Goal: Task Accomplishment & Management: Use online tool/utility

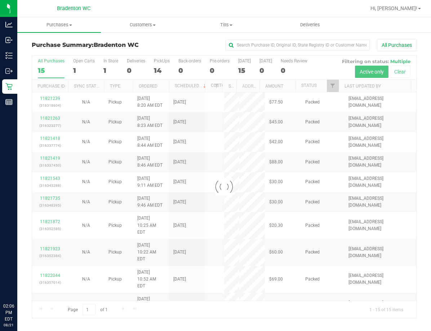
click at [398, 12] on div "Hi, [PERSON_NAME]!" at bounding box center [395, 8] width 56 height 13
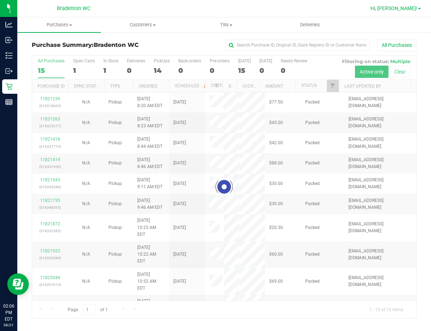
click at [399, 11] on span "Hi, [PERSON_NAME]!" at bounding box center [393, 8] width 47 height 6
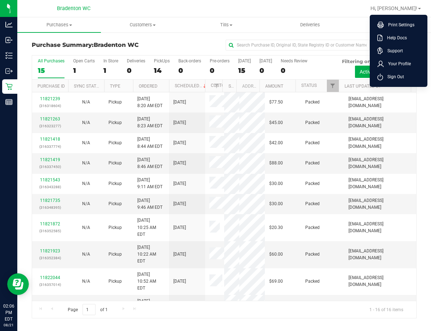
click at [393, 75] on span "Sign Out" at bounding box center [393, 76] width 21 height 7
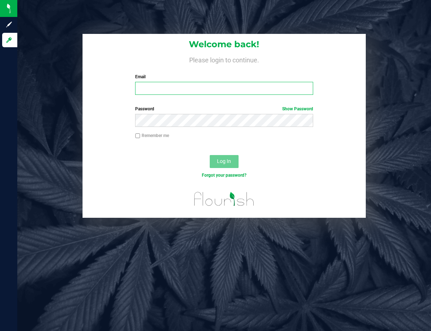
click at [181, 90] on input "Email" at bounding box center [224, 88] width 178 height 13
type input "[EMAIL_ADDRESS][DOMAIN_NAME]"
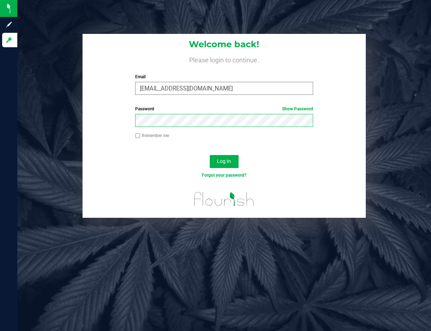
click at [210, 155] on button "Log In" at bounding box center [224, 161] width 29 height 13
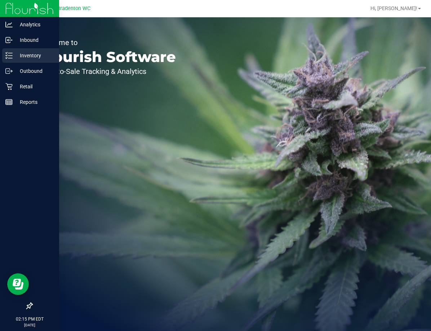
click at [10, 58] on line at bounding box center [10, 58] width 4 height 0
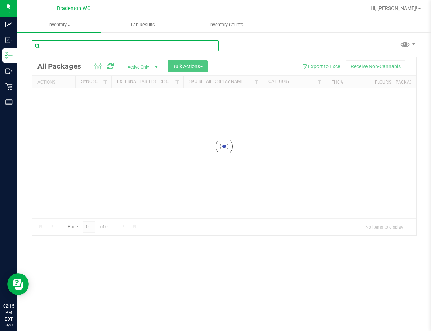
click at [93, 45] on input "text" at bounding box center [125, 45] width 187 height 11
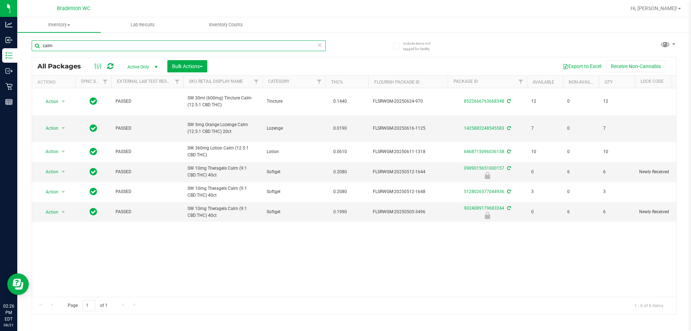
click at [85, 44] on input "calm" at bounding box center [179, 45] width 294 height 11
type input "c"
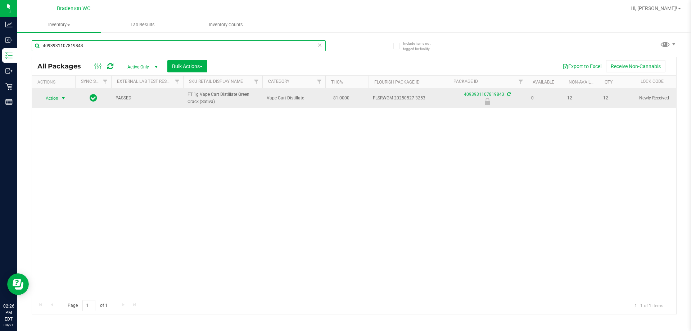
type input "4093931107819843"
click at [46, 95] on span "Action" at bounding box center [48, 98] width 19 height 10
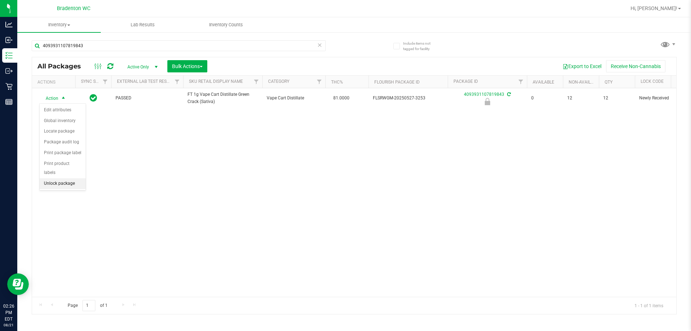
click at [65, 178] on li "Unlock package" at bounding box center [63, 183] width 46 height 11
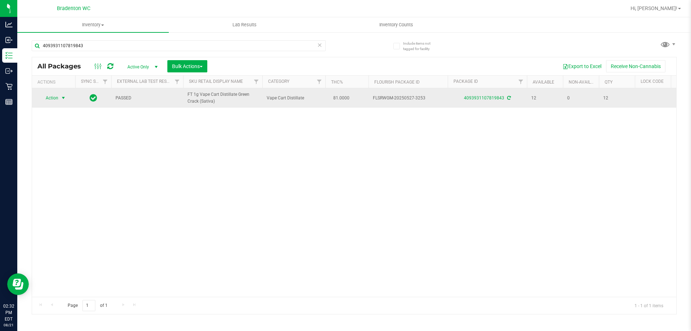
click at [65, 98] on span "select" at bounding box center [63, 98] width 6 height 6
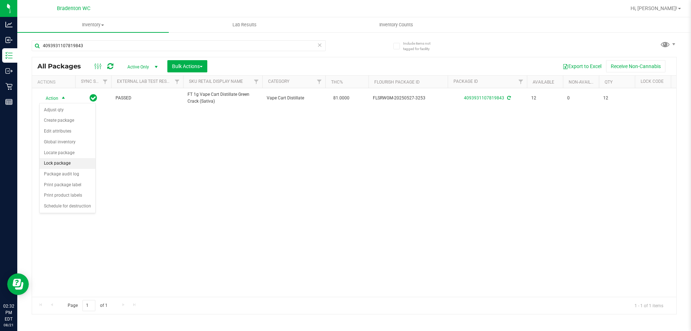
click at [69, 159] on li "Lock package" at bounding box center [68, 163] width 56 height 11
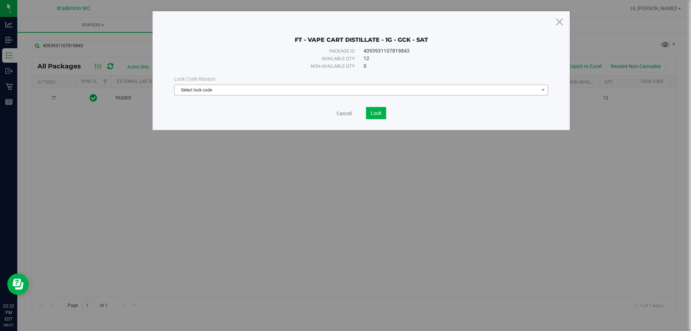
click at [268, 89] on span "Select lock code" at bounding box center [357, 90] width 364 height 10
click at [430, 21] on icon at bounding box center [560, 21] width 10 height 17
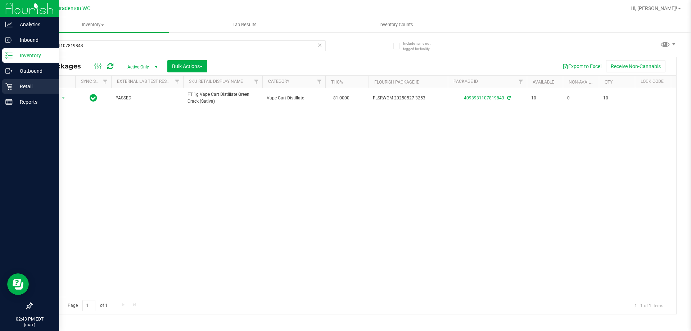
click at [6, 89] on icon at bounding box center [8, 86] width 7 height 7
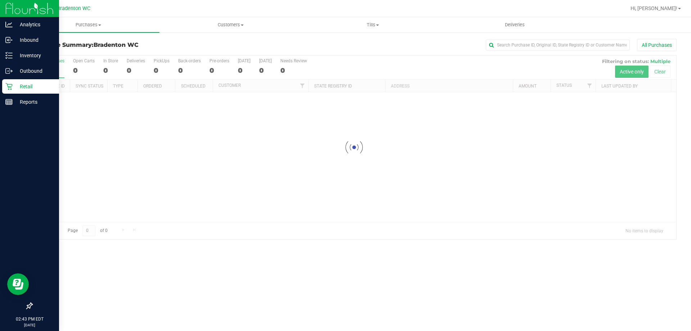
click at [24, 89] on p "Retail" at bounding box center [34, 86] width 43 height 9
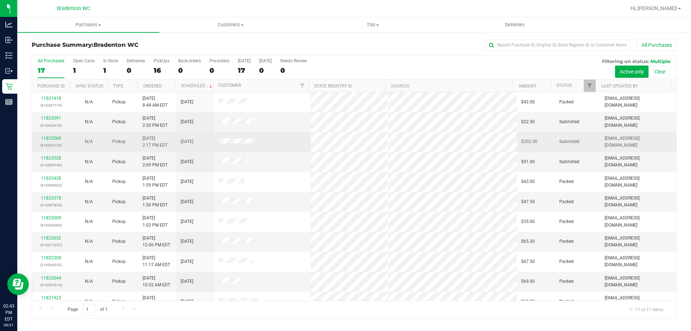
click at [75, 138] on div "N/A" at bounding box center [88, 141] width 29 height 7
click at [51, 136] on link "11823569" at bounding box center [51, 138] width 20 height 5
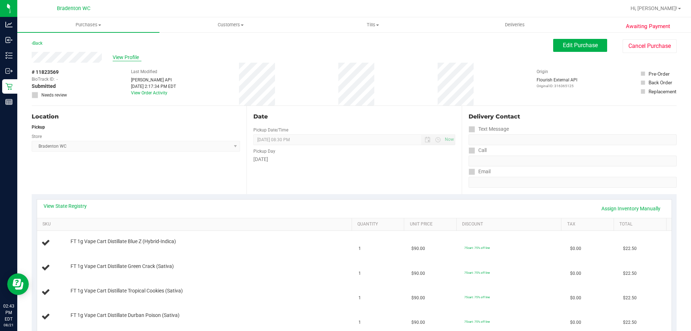
click at [124, 55] on span "View Profile" at bounding box center [127, 58] width 29 height 8
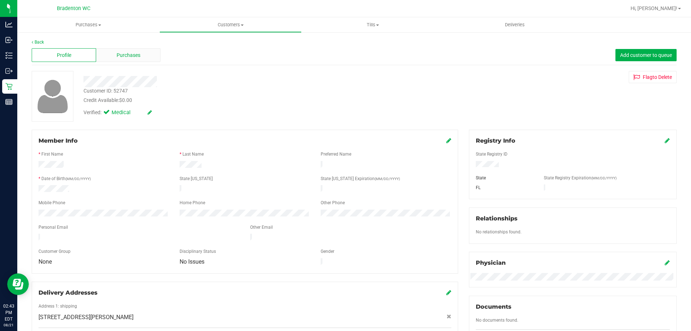
click at [132, 55] on span "Purchases" at bounding box center [129, 55] width 24 height 8
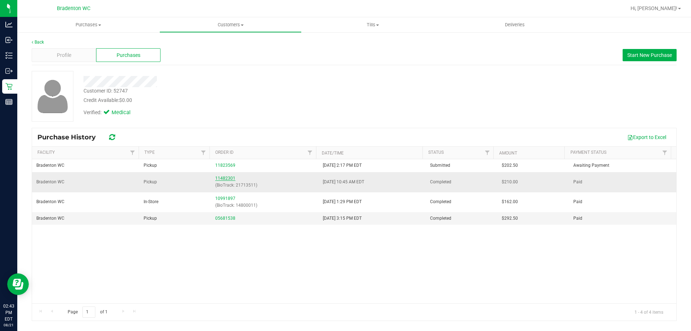
click at [224, 178] on link "11482301" at bounding box center [225, 178] width 20 height 5
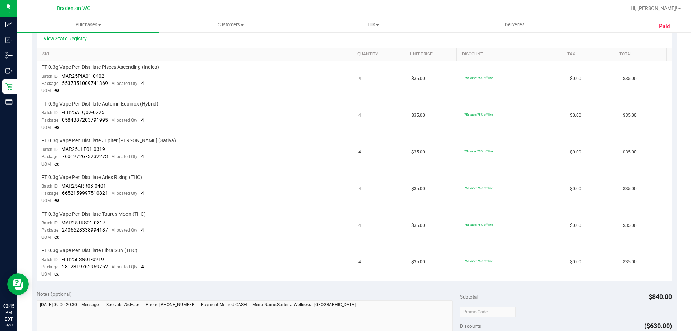
scroll to position [144, 0]
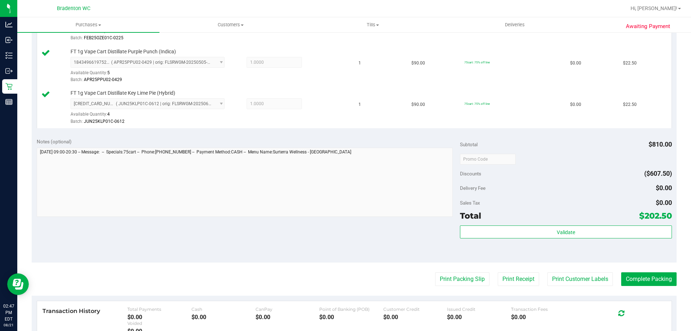
scroll to position [483, 0]
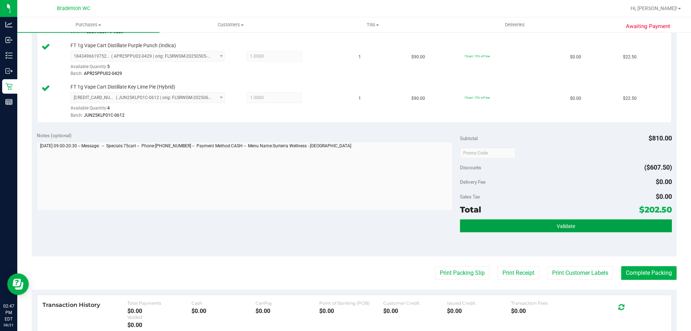
click at [430, 224] on button "Validate" at bounding box center [566, 225] width 212 height 13
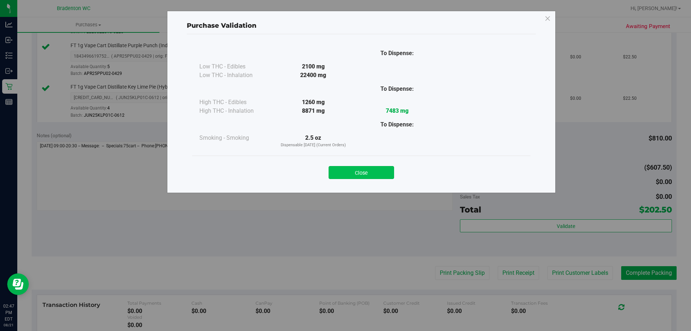
click at [360, 172] on button "Close" at bounding box center [362, 172] width 66 height 13
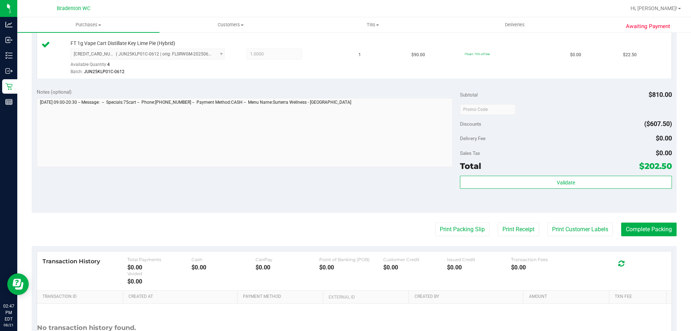
scroll to position [529, 0]
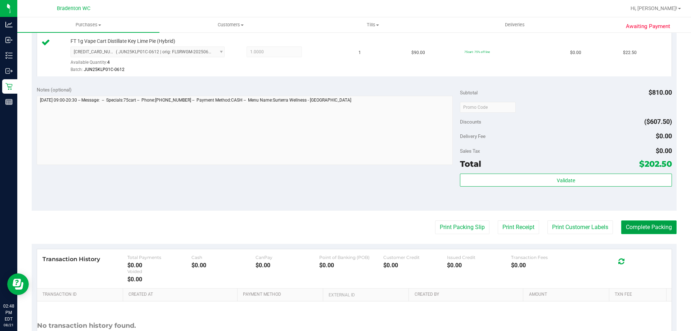
click at [430, 227] on button "Complete Packing" at bounding box center [648, 227] width 55 height 14
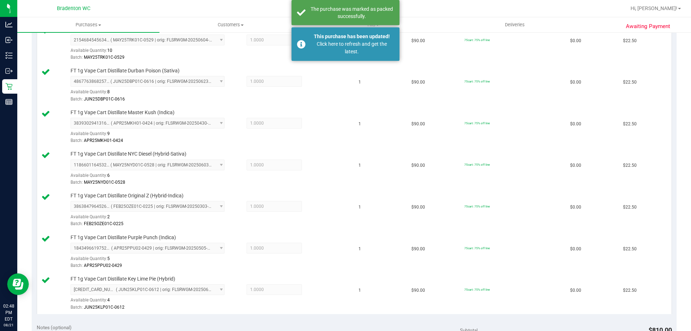
scroll to position [290, 0]
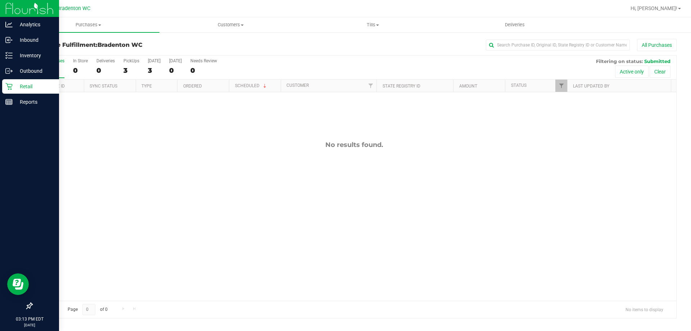
click at [9, 88] on icon at bounding box center [8, 86] width 7 height 7
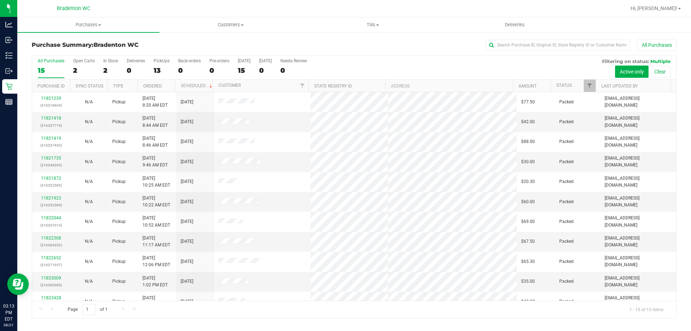
click at [167, 88] on th "Ordered" at bounding box center [157, 86] width 38 height 13
click at [171, 85] on th "Ordered" at bounding box center [157, 86] width 38 height 13
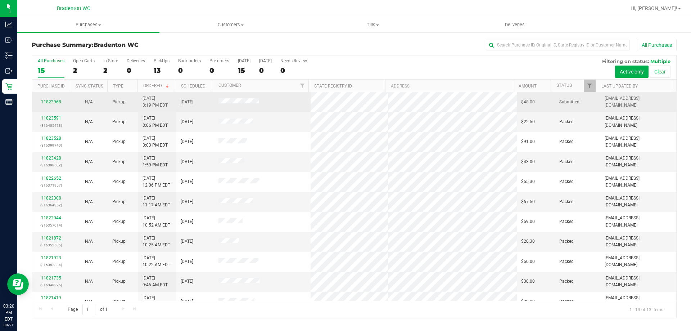
click at [57, 99] on div "11823968" at bounding box center [50, 102] width 29 height 7
click at [55, 100] on link "11823968" at bounding box center [51, 101] width 20 height 5
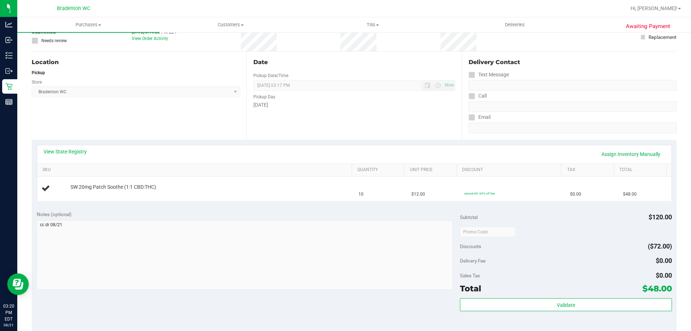
scroll to position [72, 0]
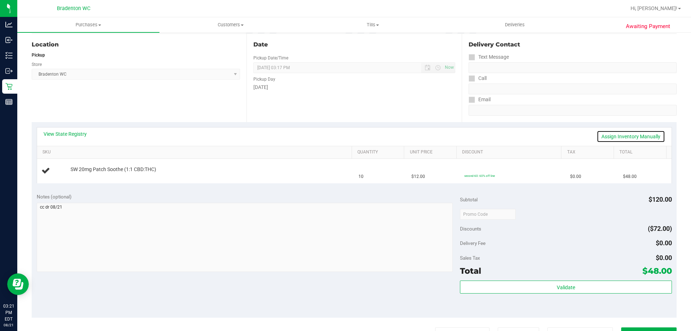
click at [430, 139] on link "Assign Inventory Manually" at bounding box center [631, 136] width 68 height 12
click at [430, 138] on link "Save & Exit" at bounding box center [649, 136] width 34 height 12
click at [430, 135] on link "Assign Inventory Manually" at bounding box center [631, 136] width 68 height 12
click at [89, 175] on link "Add Package" at bounding box center [84, 174] width 26 height 5
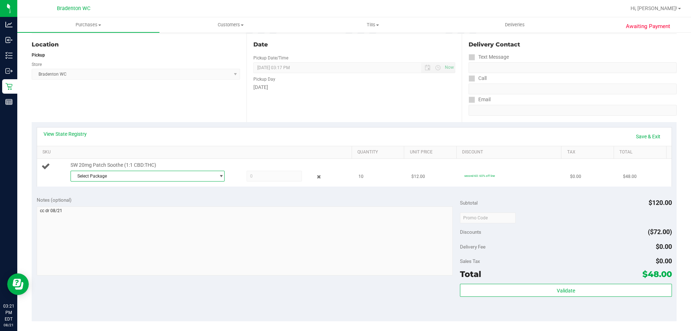
click at [95, 177] on span "Select Package" at bounding box center [143, 176] width 144 height 10
click at [160, 206] on span "( JUN25SOO01-0617 | orig: FLSRWGM-20250627-089 )" at bounding box center [169, 205] width 106 height 5
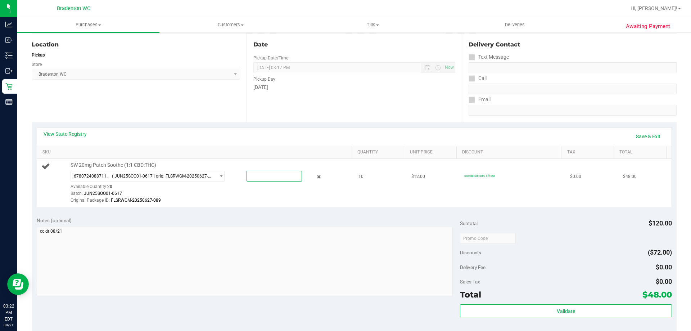
click at [273, 175] on span at bounding box center [274, 176] width 55 height 11
type input "10"
type input "10.0000"
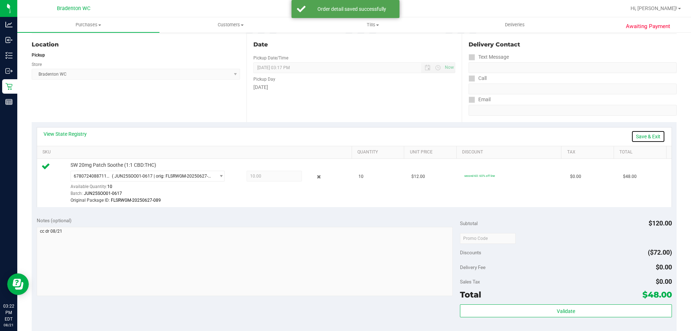
click at [430, 135] on link "Save & Exit" at bounding box center [649, 136] width 34 height 12
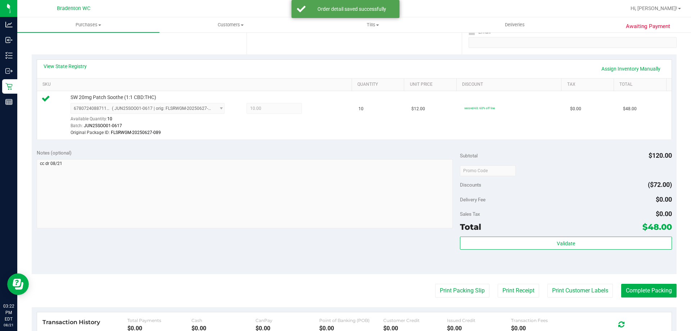
scroll to position [144, 0]
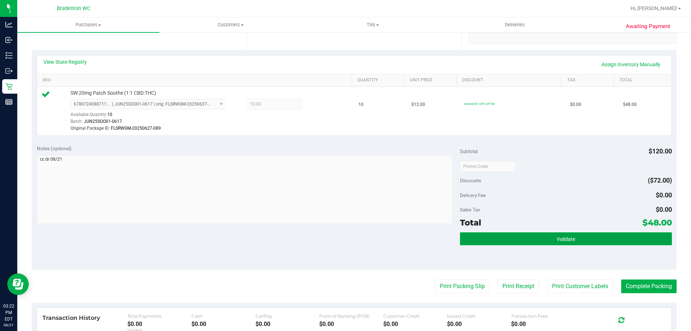
click at [430, 241] on button "Validate" at bounding box center [566, 238] width 212 height 13
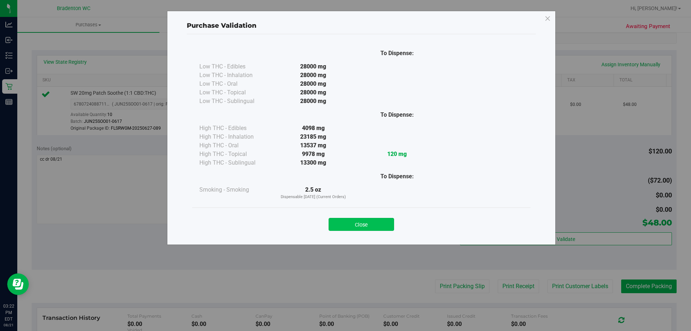
click at [361, 224] on button "Close" at bounding box center [362, 224] width 66 height 13
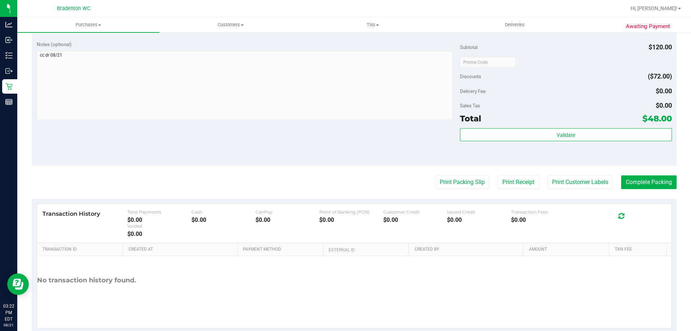
scroll to position [252, 0]
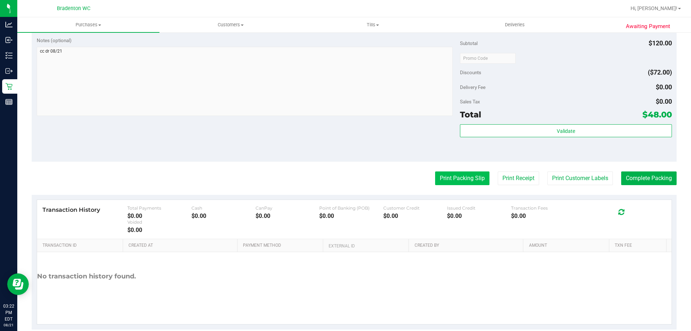
click at [430, 177] on button "Print Packing Slip" at bounding box center [462, 178] width 54 height 14
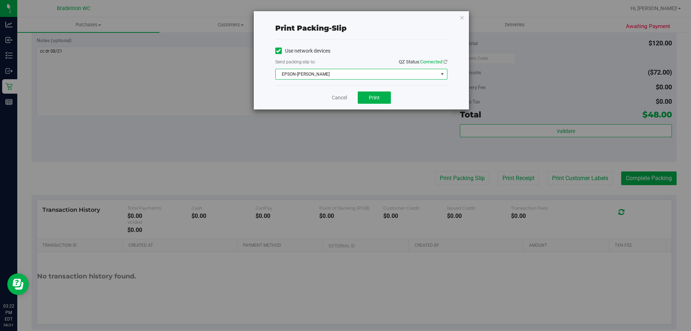
click at [380, 72] on span "EPSON-[PERSON_NAME]" at bounding box center [357, 74] width 162 height 10
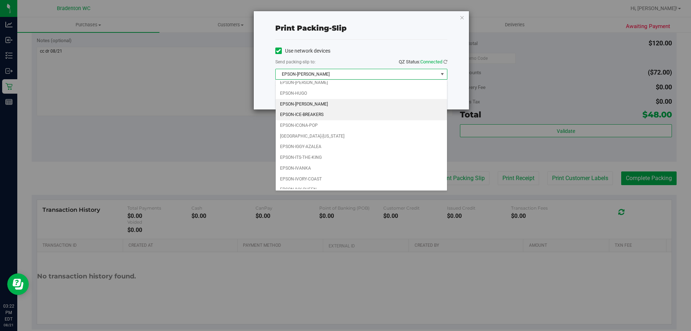
scroll to position [21, 0]
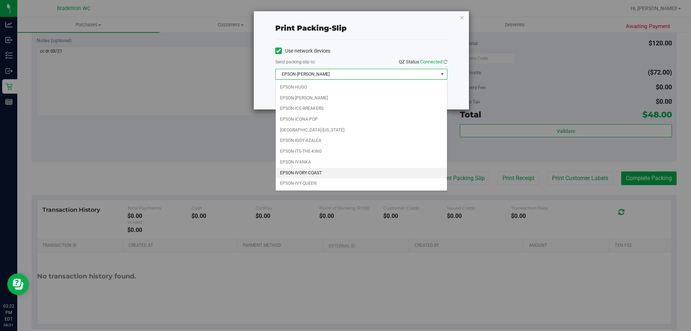
click at [305, 173] on li "EPSON-IVORY-COAST" at bounding box center [361, 173] width 171 height 11
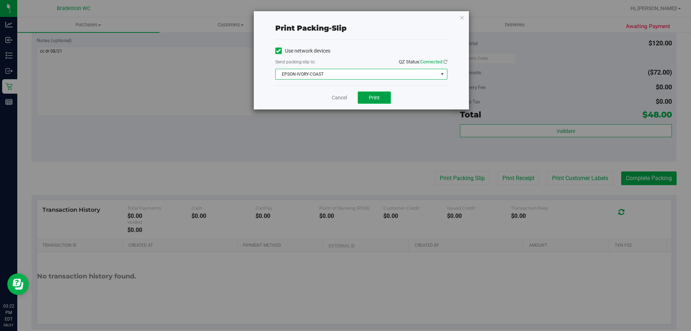
click at [380, 96] on span "Print" at bounding box center [374, 98] width 11 height 6
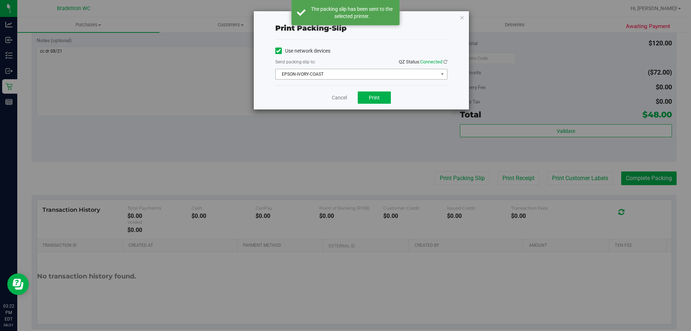
click at [430, 77] on span "EPSON-IVORY-COAST" at bounding box center [357, 74] width 162 height 10
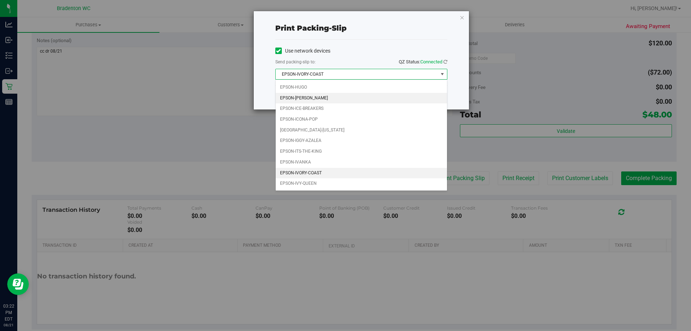
click at [361, 101] on li "EPSON-[PERSON_NAME]" at bounding box center [361, 98] width 171 height 11
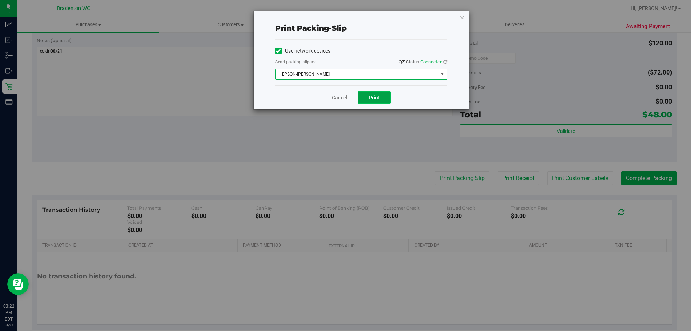
click at [377, 101] on button "Print" at bounding box center [374, 97] width 33 height 12
click at [430, 14] on icon "button" at bounding box center [462, 17] width 5 height 9
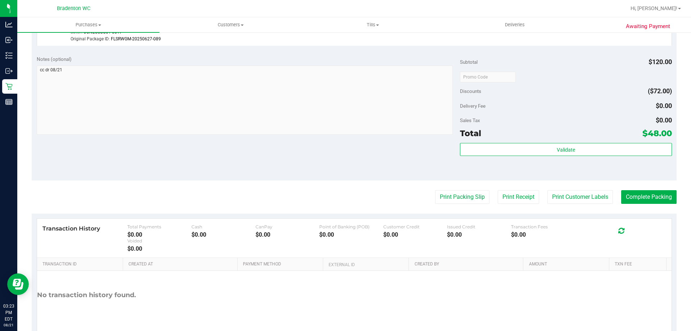
scroll to position [265, 0]
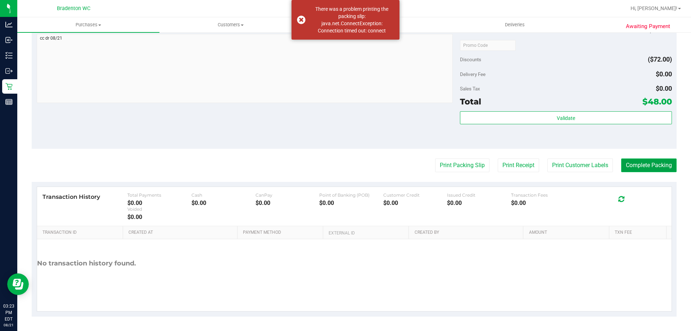
click at [430, 166] on button "Complete Packing" at bounding box center [648, 165] width 55 height 14
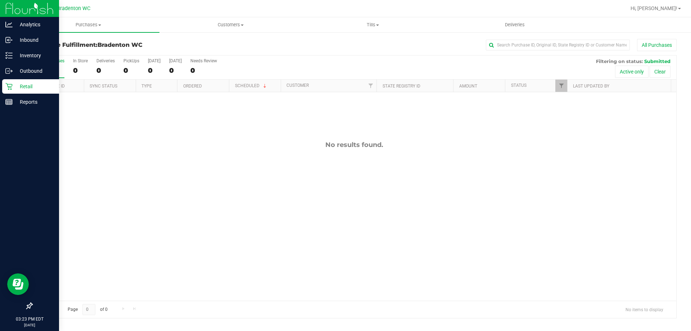
click at [6, 87] on icon at bounding box center [8, 86] width 7 height 7
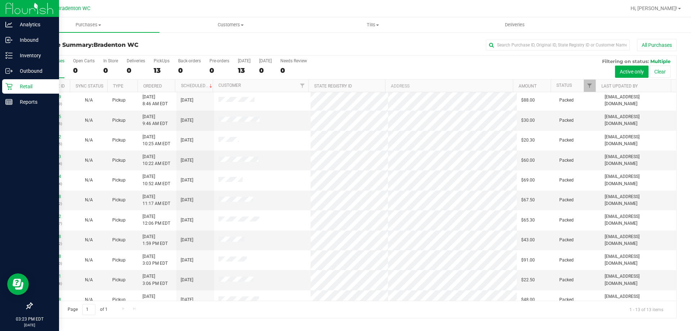
scroll to position [50, 0]
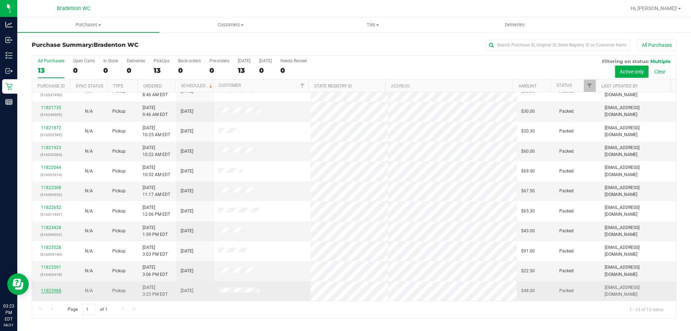
click at [45, 289] on link "11823968" at bounding box center [51, 290] width 20 height 5
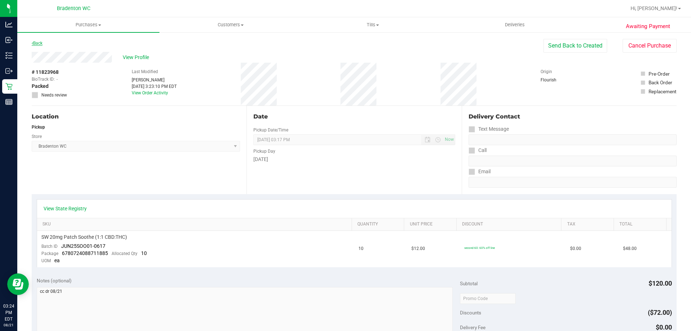
click at [39, 44] on link "Back" at bounding box center [37, 43] width 11 height 5
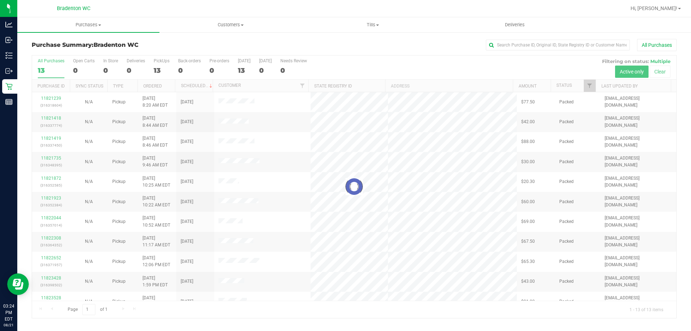
click at [52, 160] on div at bounding box center [354, 186] width 645 height 262
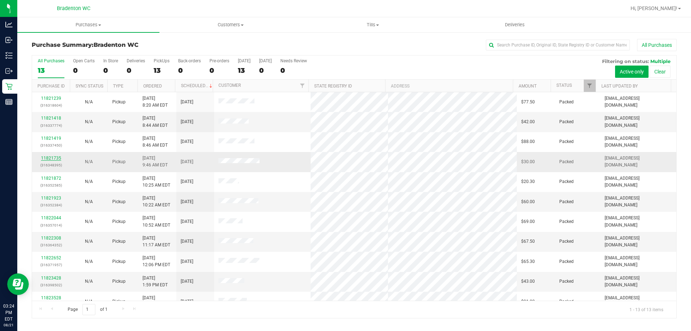
click at [54, 160] on link "11821735" at bounding box center [51, 158] width 20 height 5
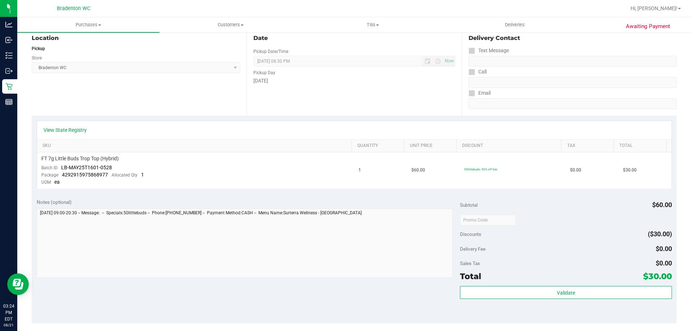
scroll to position [93, 0]
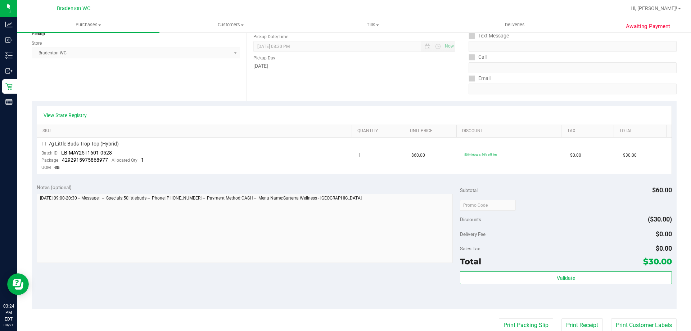
click at [430, 224] on span "Discounts" at bounding box center [470, 219] width 21 height 13
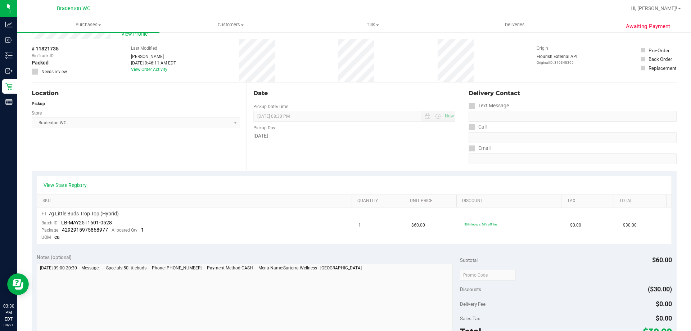
scroll to position [0, 0]
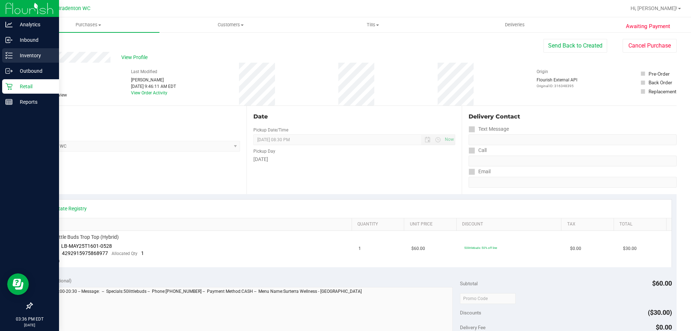
click at [18, 52] on p "Inventory" at bounding box center [34, 55] width 43 height 9
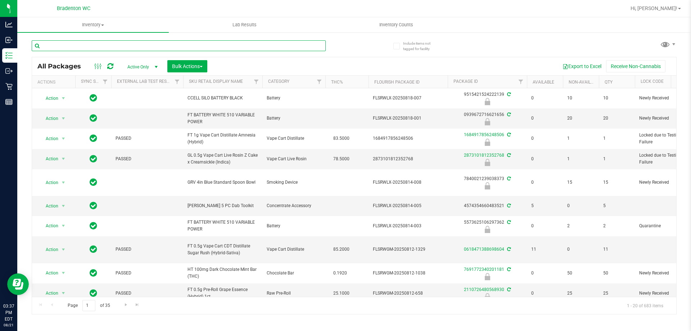
click at [114, 46] on input "text" at bounding box center [179, 45] width 294 height 11
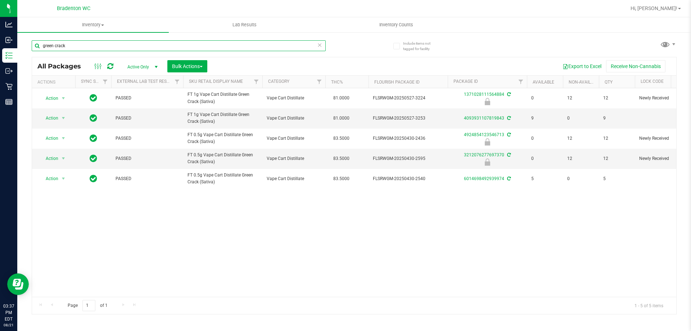
type input "green crack"
click at [317, 42] on icon at bounding box center [319, 44] width 5 height 9
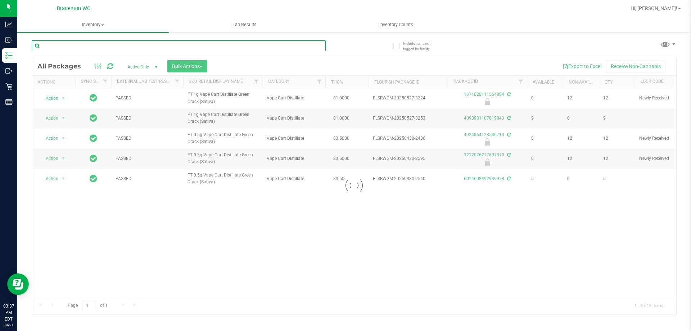
click at [305, 48] on input "text" at bounding box center [179, 45] width 294 height 11
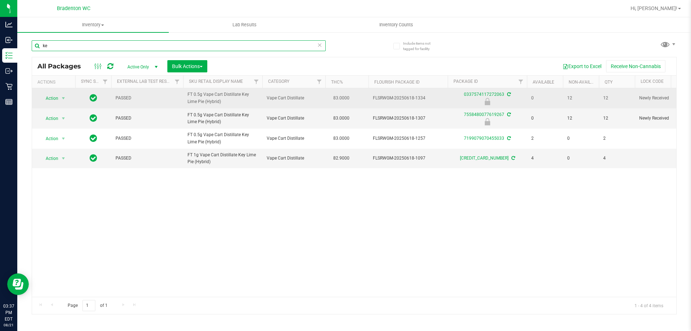
type input "k"
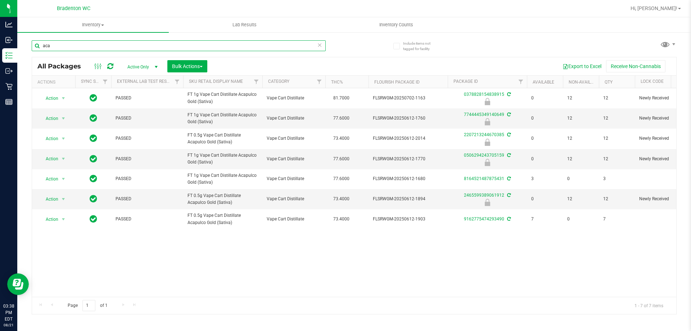
type input "aca"
click at [320, 43] on icon at bounding box center [319, 44] width 5 height 9
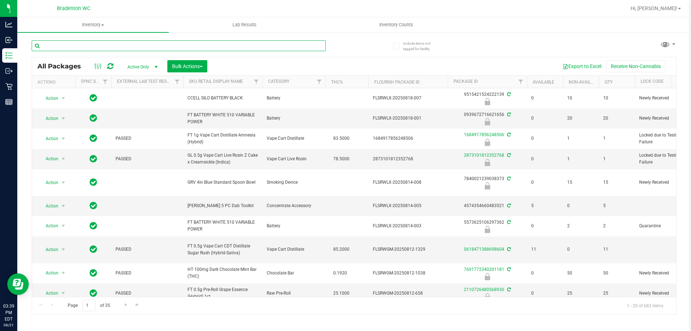
click at [151, 47] on input "text" at bounding box center [179, 45] width 294 height 11
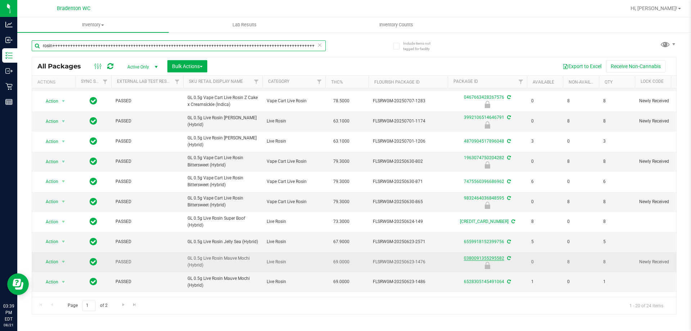
scroll to position [68, 0]
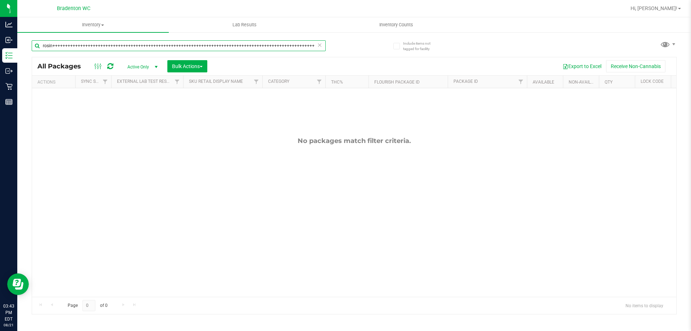
drag, startPoint x: 314, startPoint y: 45, endPoint x: 52, endPoint y: 49, distance: 261.4
click at [52, 49] on input "rosin++++++++++++++++++++++++++++++++++++++++++++++++++++++++++++++++++++++++++…" at bounding box center [179, 45] width 294 height 11
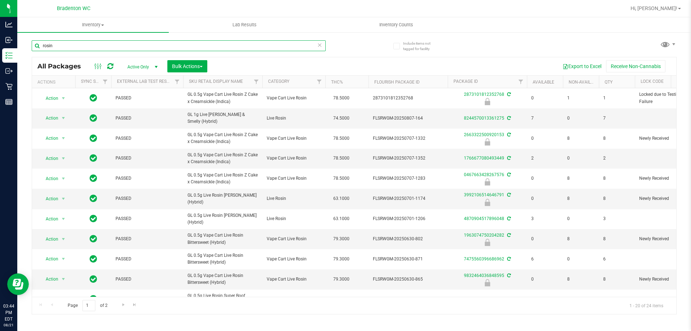
type input "rosin"
click at [72, 45] on input "rosin" at bounding box center [179, 45] width 294 height 11
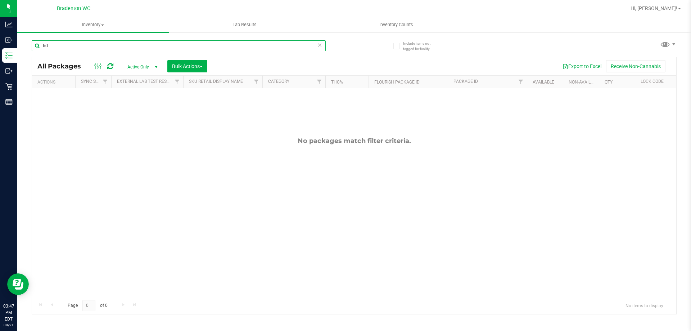
type input "h"
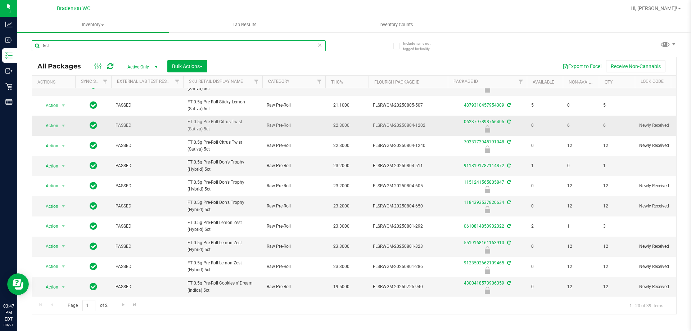
scroll to position [199, 0]
type input "5"
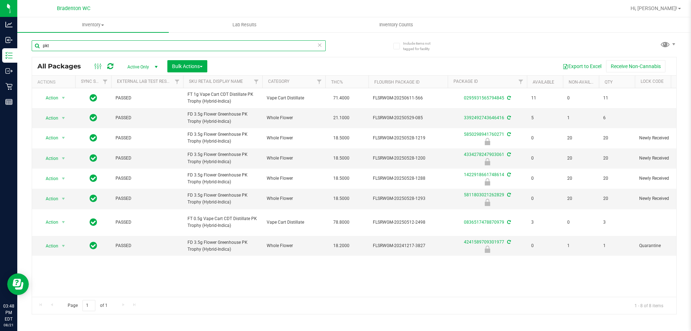
type input "pkt"
click at [319, 43] on icon at bounding box center [319, 44] width 5 height 9
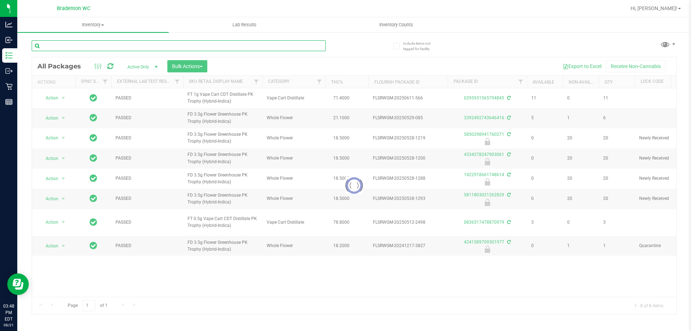
click at [312, 42] on input "text" at bounding box center [179, 45] width 294 height 11
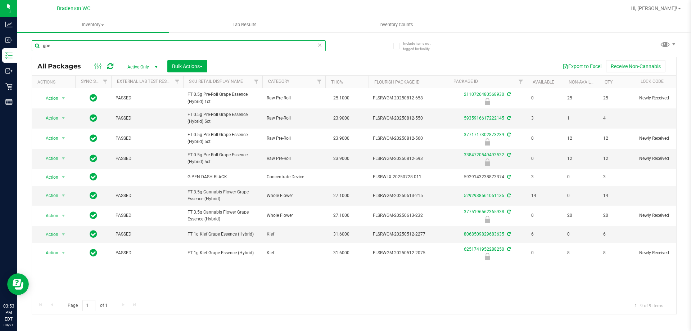
type input "gpe"
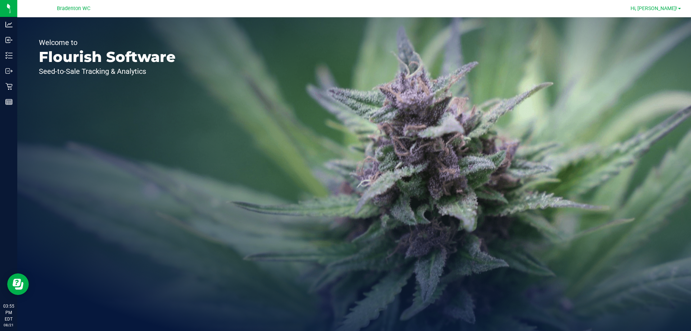
click at [674, 10] on span "Hi, [PERSON_NAME]!" at bounding box center [654, 8] width 47 height 6
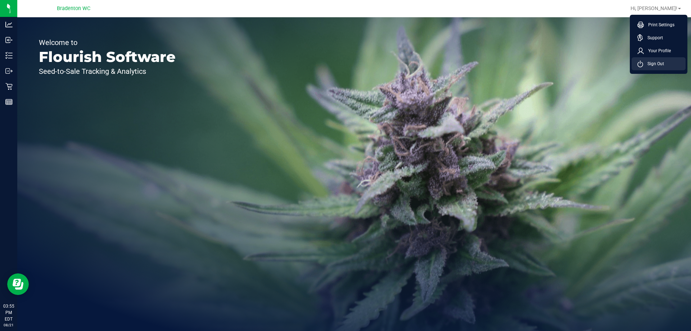
click at [658, 65] on span "Sign Out" at bounding box center [653, 63] width 21 height 7
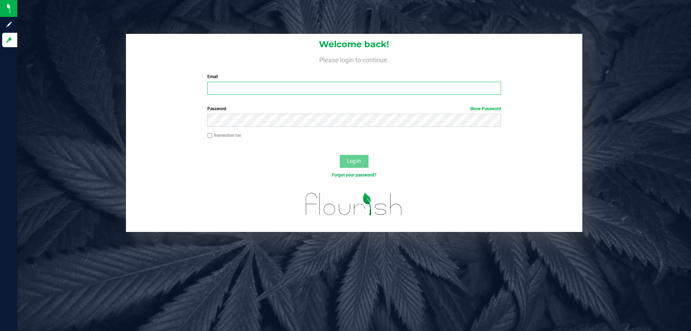
click at [241, 90] on input "Email" at bounding box center [353, 88] width 293 height 13
type input "[EMAIL_ADDRESS][DOMAIN_NAME]"
click at [340, 155] on button "Log In" at bounding box center [354, 161] width 29 height 13
